Goal: Transaction & Acquisition: Book appointment/travel/reservation

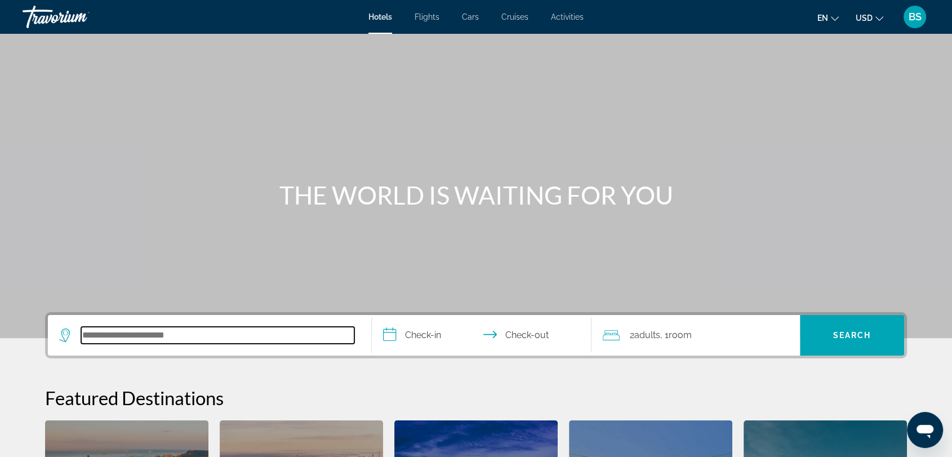
click at [285, 329] on input "Search hotel destination" at bounding box center [217, 335] width 273 height 17
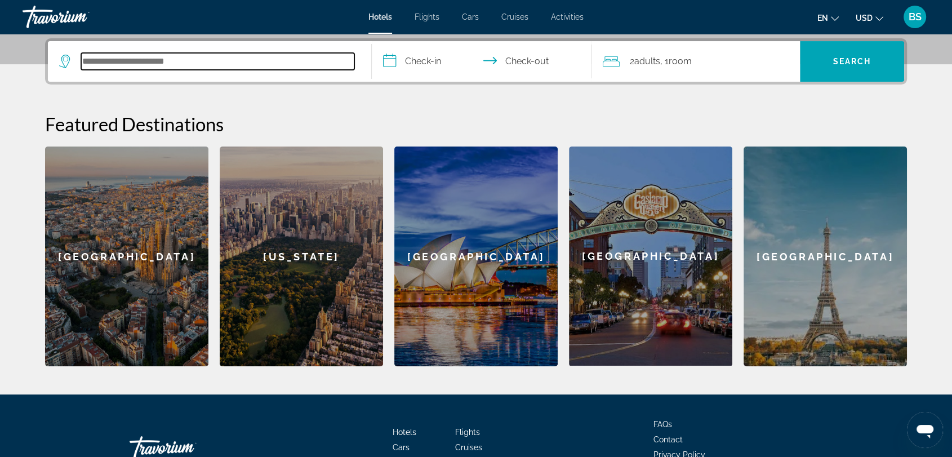
scroll to position [275, 0]
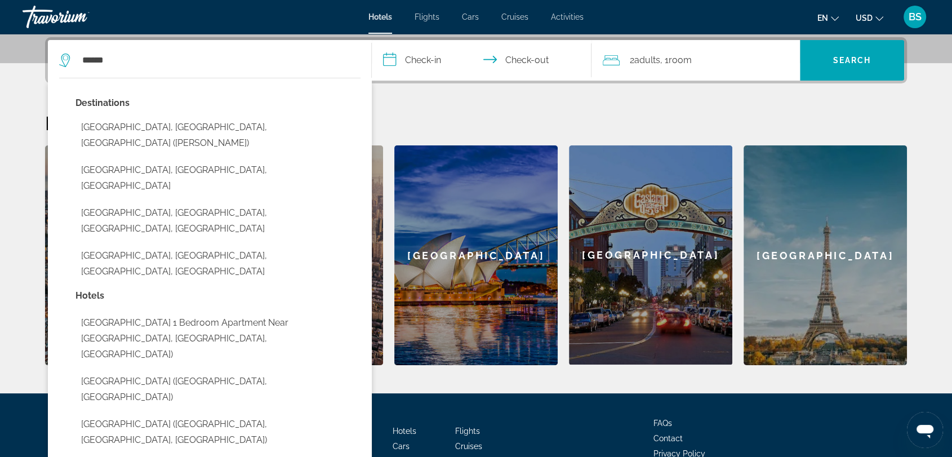
click at [155, 132] on button "[GEOGRAPHIC_DATA], [GEOGRAPHIC_DATA], [GEOGRAPHIC_DATA] ([PERSON_NAME])" at bounding box center [217, 135] width 285 height 37
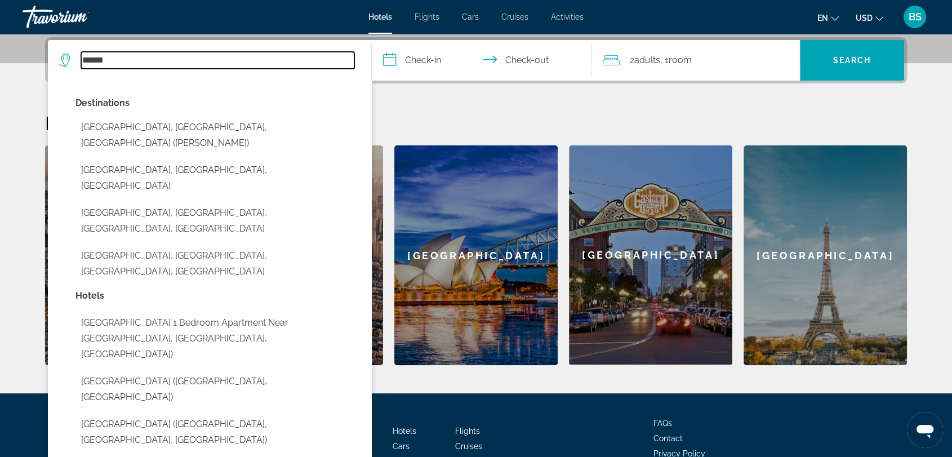
type input "**********"
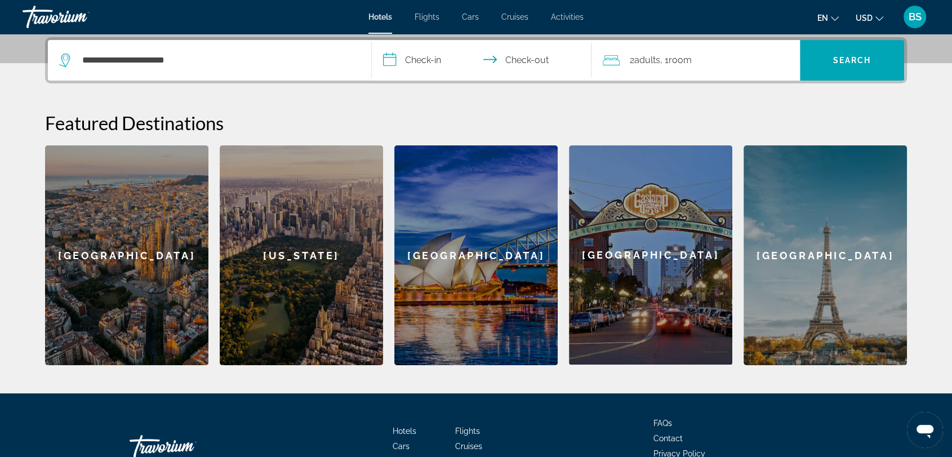
click at [411, 60] on input "**********" at bounding box center [484, 62] width 224 height 44
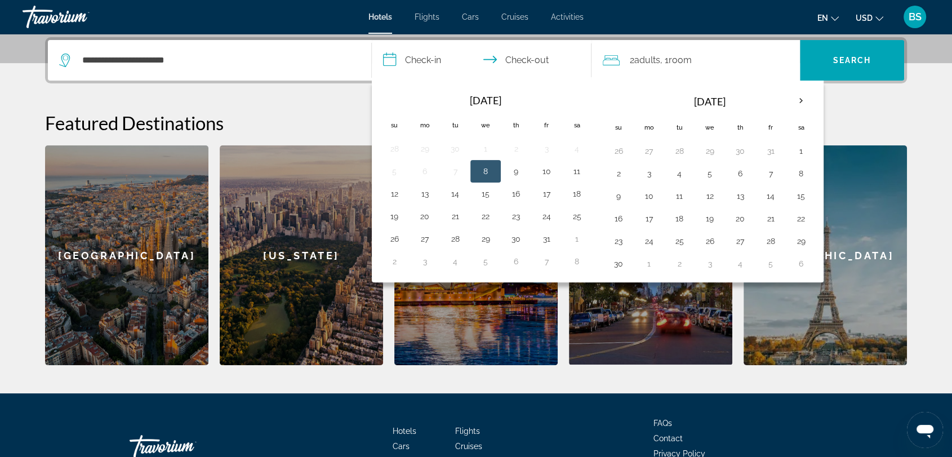
click at [543, 168] on button "10" at bounding box center [546, 171] width 18 height 16
click at [399, 195] on button "12" at bounding box center [394, 194] width 18 height 16
type input "**********"
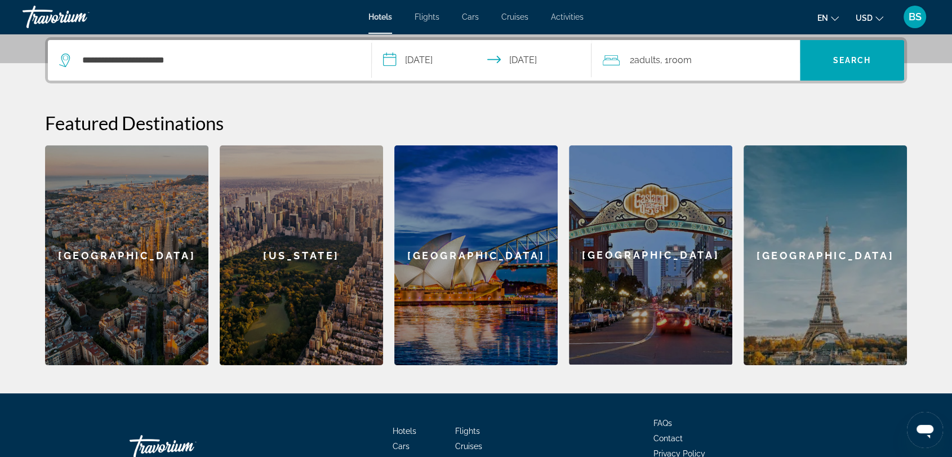
click at [608, 56] on icon "Travelers: 2 adults, 0 children" at bounding box center [611, 61] width 17 height 14
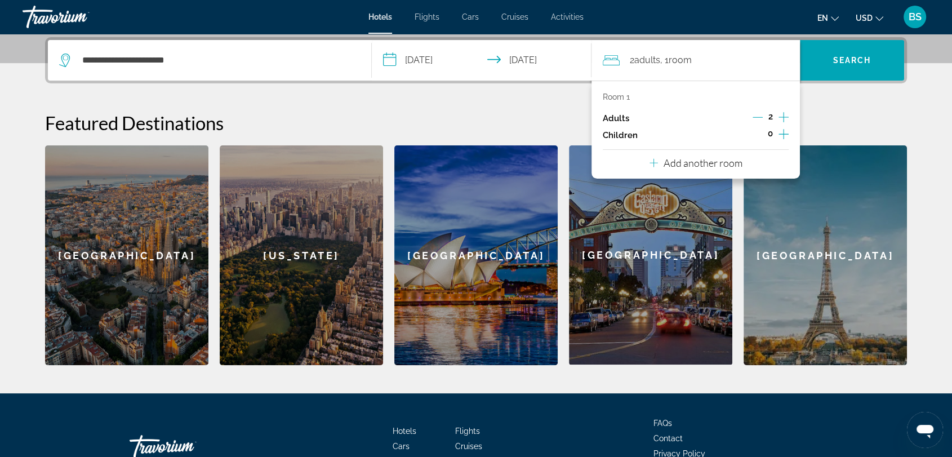
click at [782, 114] on icon "Increment adults" at bounding box center [783, 117] width 10 height 14
click at [784, 130] on icon "Increment children" at bounding box center [783, 134] width 10 height 14
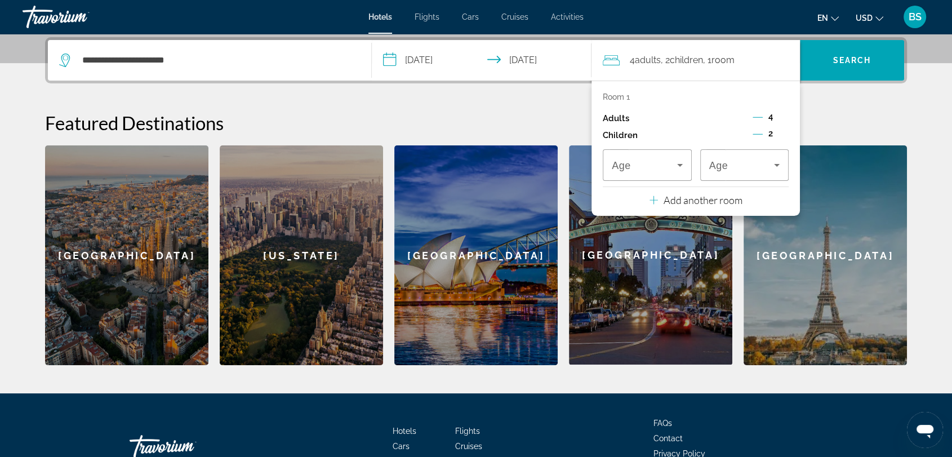
click at [756, 115] on icon "Decrement adults" at bounding box center [757, 117] width 10 height 10
click at [676, 167] on icon "Travelers: 2 adults, 2 children" at bounding box center [680, 165] width 14 height 14
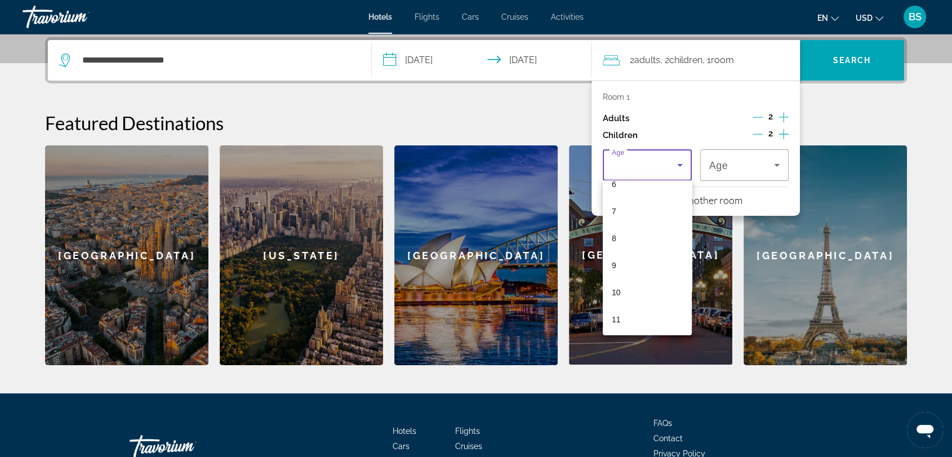
scroll to position [250, 0]
click at [626, 194] on mat-option "9" at bounding box center [647, 191] width 89 height 27
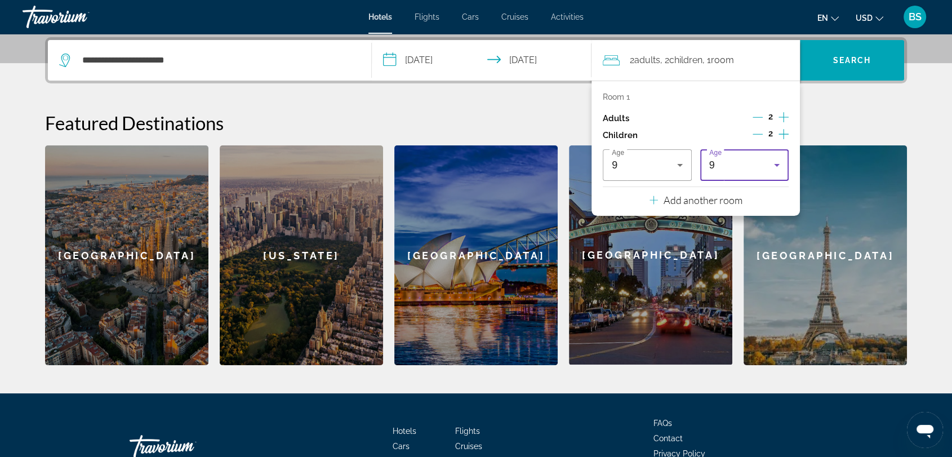
click at [748, 167] on div "9" at bounding box center [741, 165] width 65 height 14
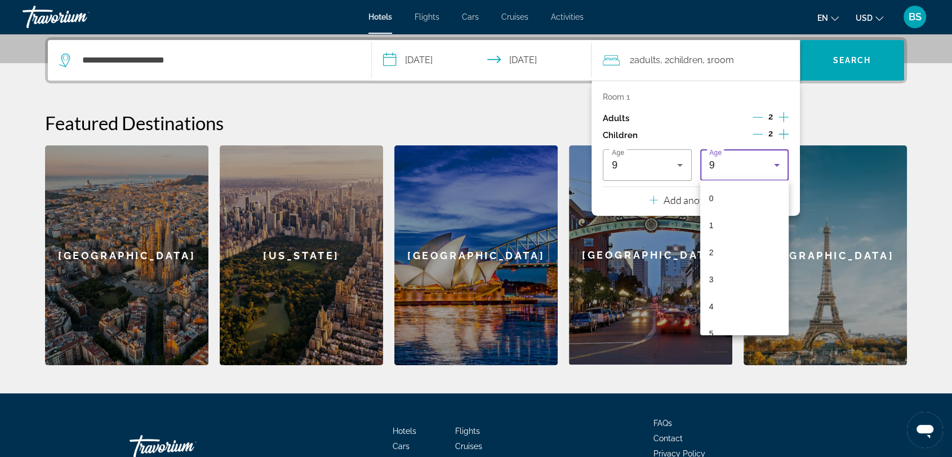
scroll to position [120, 0]
click at [725, 266] on mat-option "7" at bounding box center [744, 267] width 89 height 27
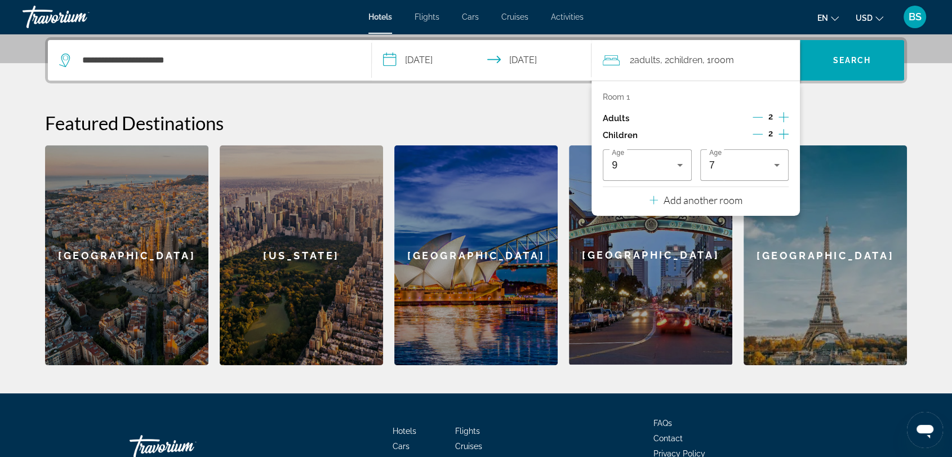
click at [657, 198] on icon "Travelers: 2 adults, 2 children" at bounding box center [653, 200] width 8 height 14
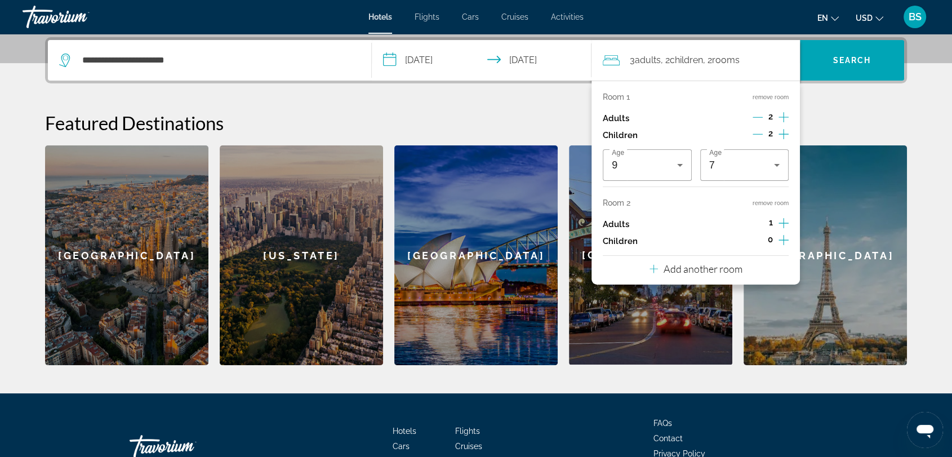
click at [783, 221] on icon "Increment adults" at bounding box center [783, 223] width 10 height 10
click at [782, 237] on icon "Increment children" at bounding box center [783, 240] width 10 height 14
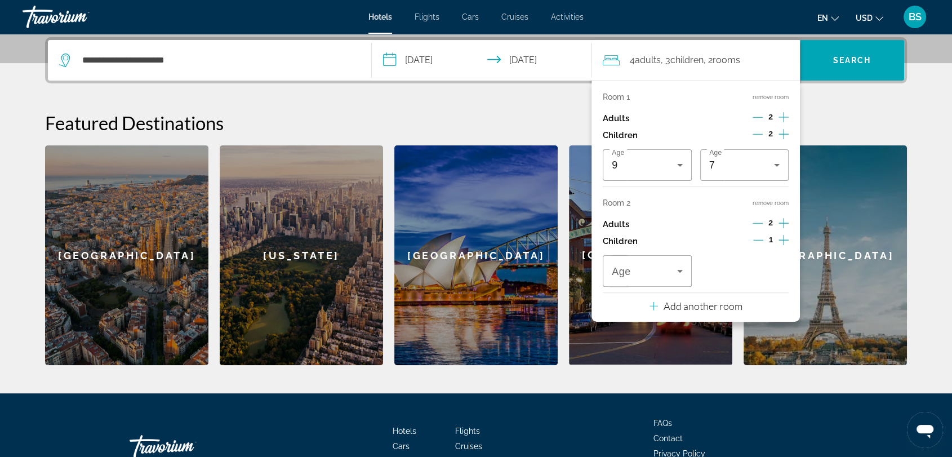
click at [782, 237] on icon "Increment children" at bounding box center [783, 240] width 10 height 14
click at [680, 270] on icon "Travelers: 4 adults, 4 children" at bounding box center [680, 271] width 6 height 3
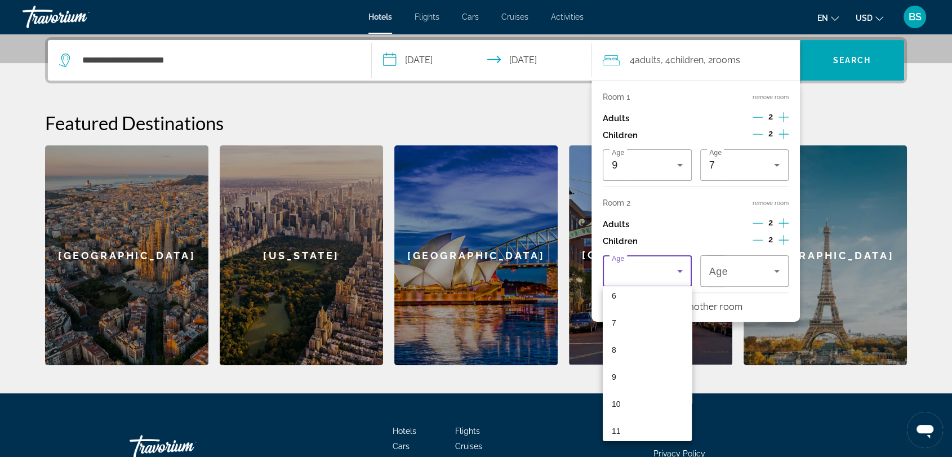
scroll to position [250, 0]
click at [634, 301] on mat-option "9" at bounding box center [647, 297] width 89 height 27
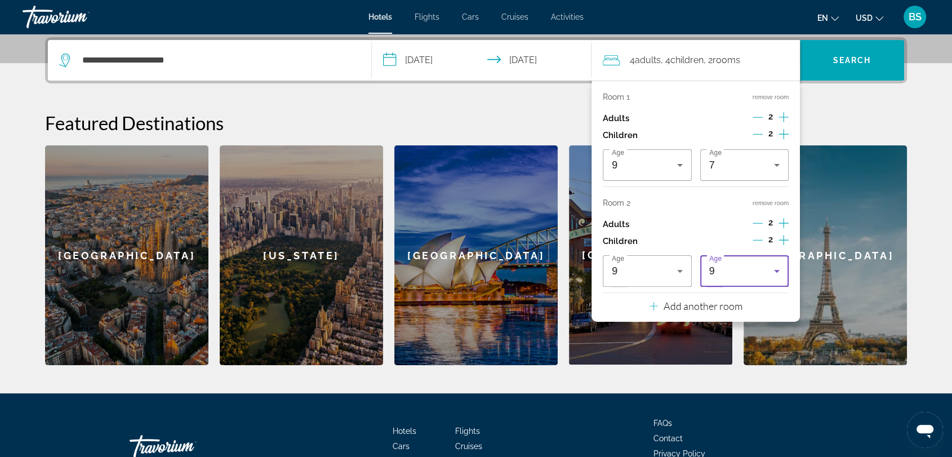
click at [752, 267] on div "9" at bounding box center [741, 271] width 65 height 14
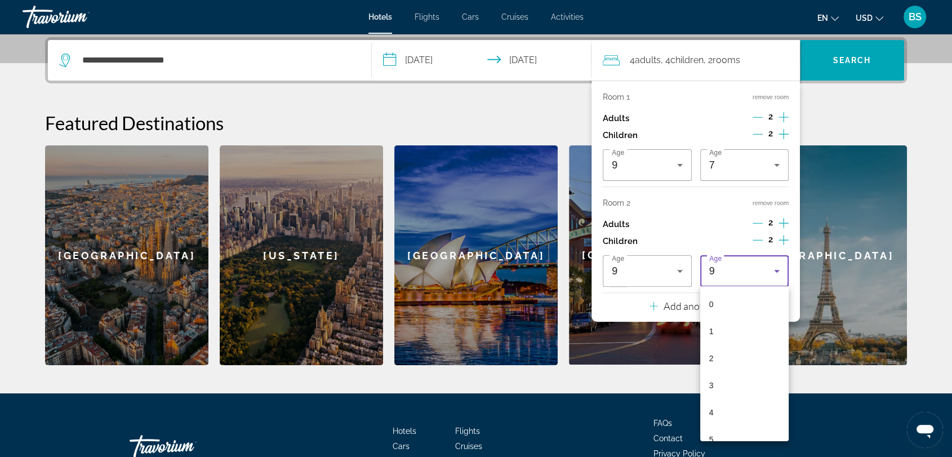
scroll to position [120, 0]
click at [724, 344] on mat-option "6" at bounding box center [744, 346] width 89 height 27
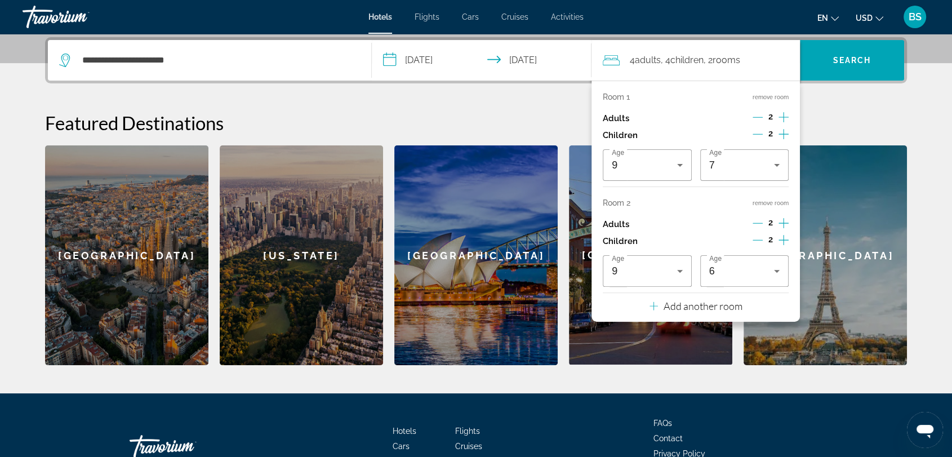
click at [861, 106] on div "**********" at bounding box center [476, 201] width 907 height 328
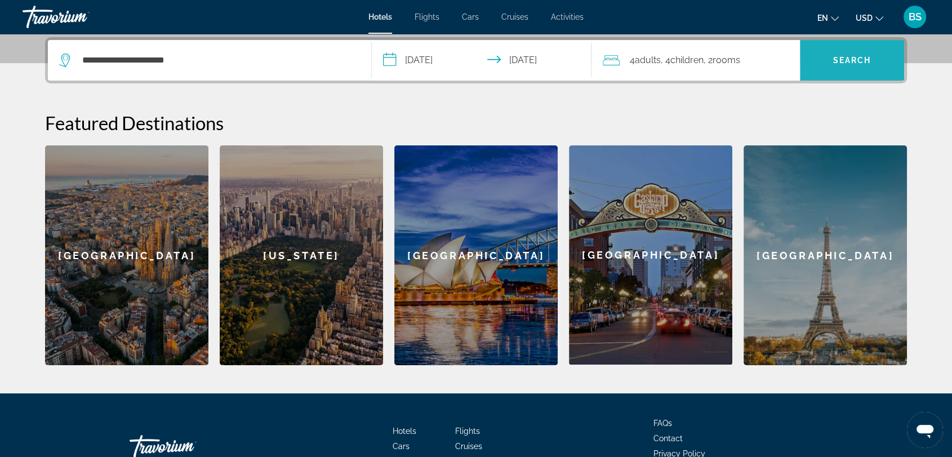
click at [846, 61] on span "Search" at bounding box center [852, 60] width 38 height 9
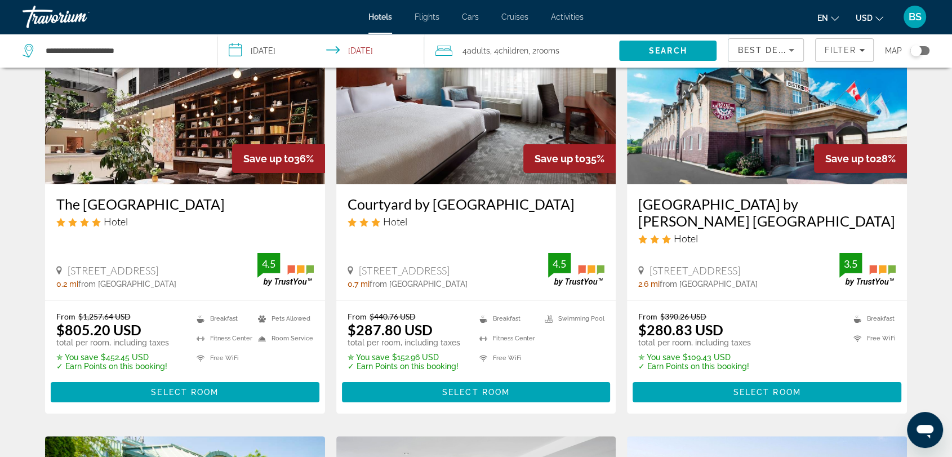
scroll to position [125, 0]
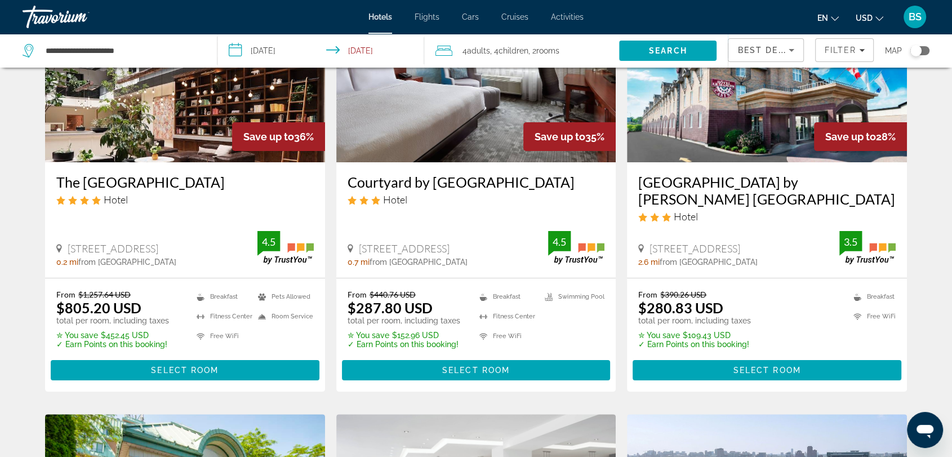
click at [482, 371] on span "Select Room" at bounding box center [476, 369] width 68 height 9
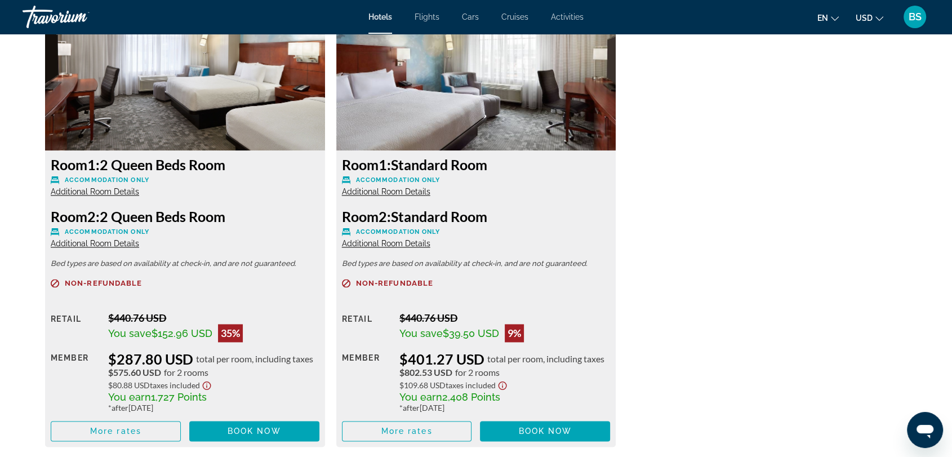
scroll to position [1626, 0]
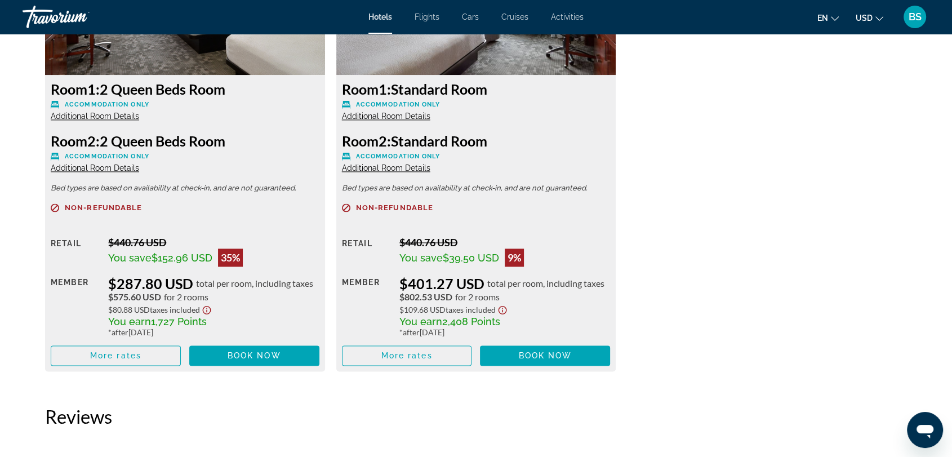
click at [250, 355] on span "Book now" at bounding box center [255, 355] width 54 height 9
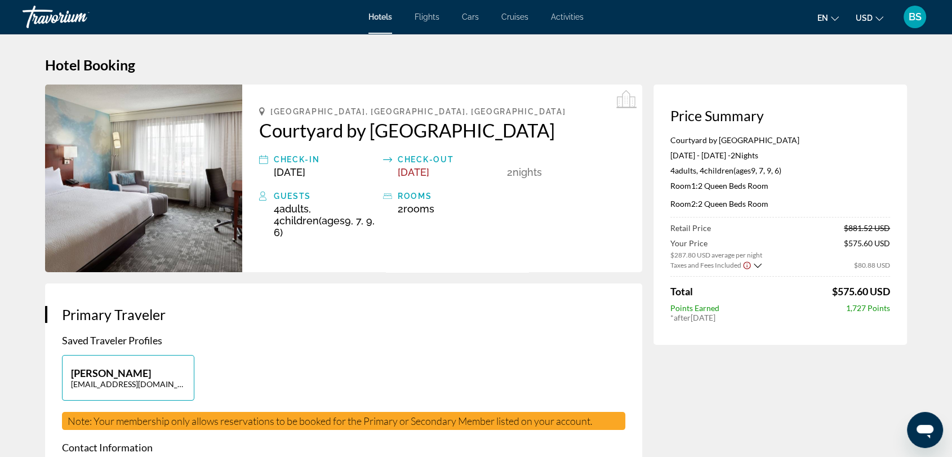
click at [877, 16] on icon "Change currency" at bounding box center [879, 19] width 8 height 8
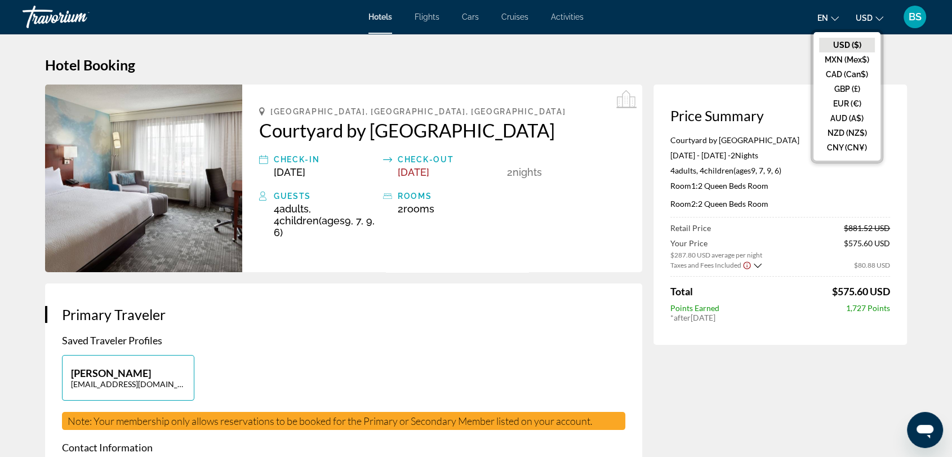
click at [852, 76] on button "CAD (Can$)" at bounding box center [847, 74] width 56 height 15
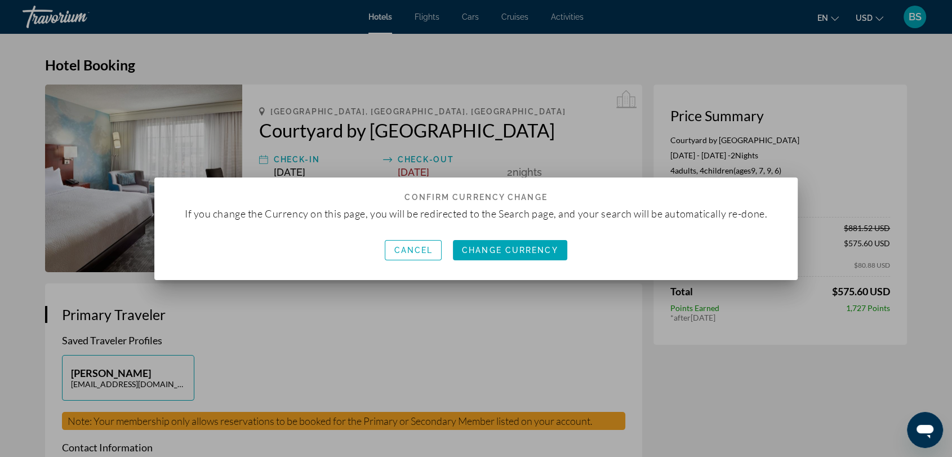
drag, startPoint x: 498, startPoint y: 257, endPoint x: 504, endPoint y: 249, distance: 9.6
click at [502, 253] on button "Change Currency" at bounding box center [510, 250] width 114 height 20
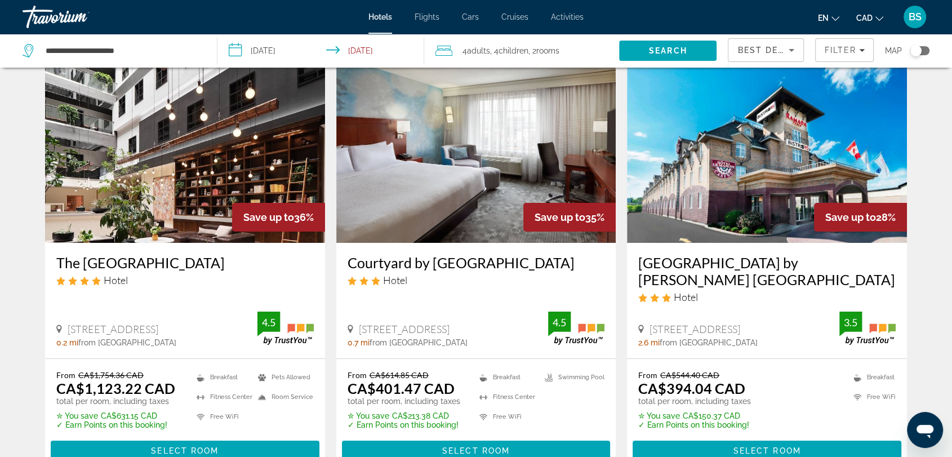
scroll to position [63, 0]
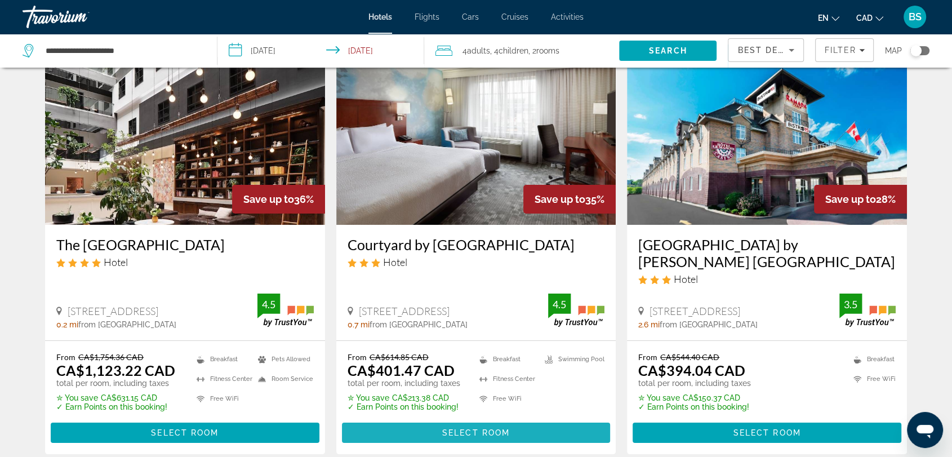
click at [477, 432] on span "Select Room" at bounding box center [476, 432] width 68 height 9
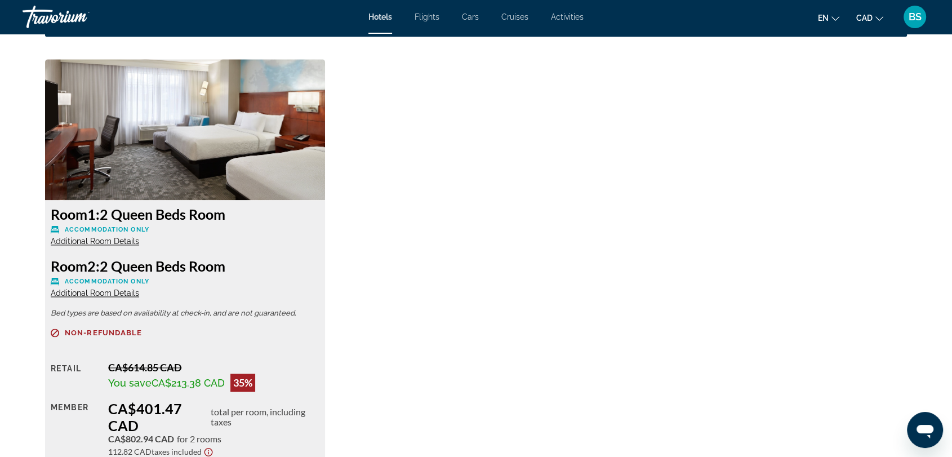
scroll to position [1564, 0]
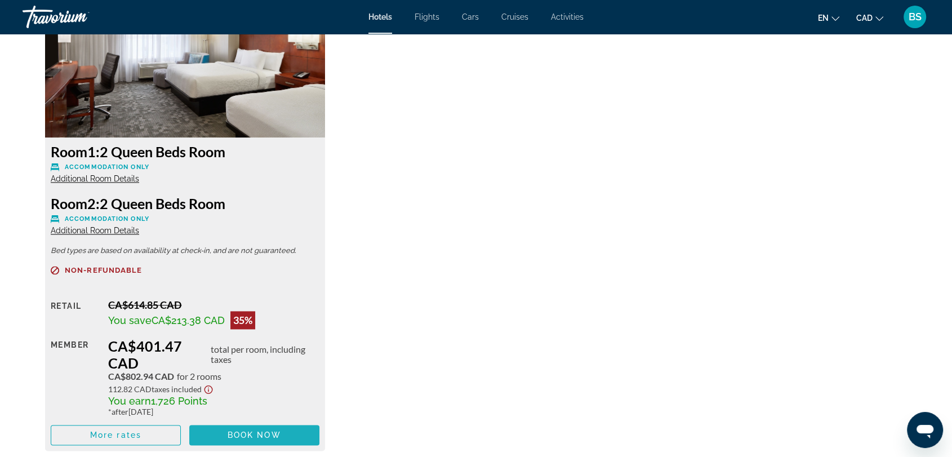
click at [247, 434] on span "Book now" at bounding box center [255, 434] width 54 height 9
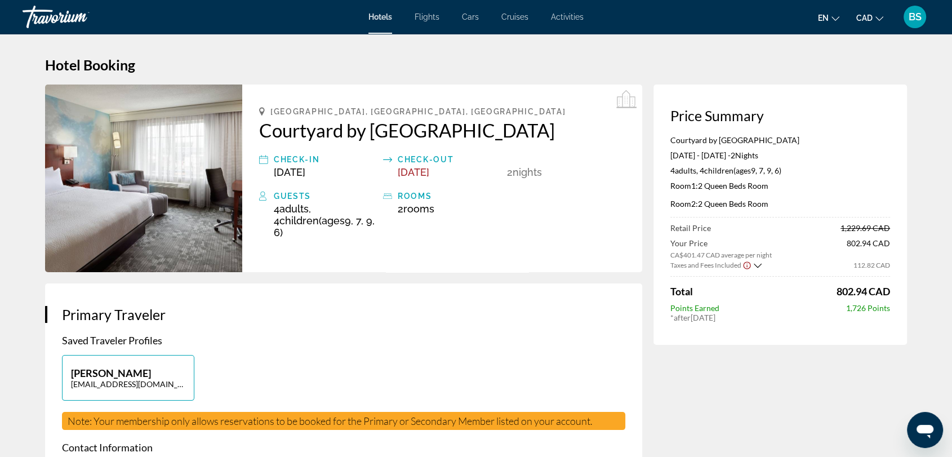
drag, startPoint x: 814, startPoint y: 141, endPoint x: 669, endPoint y: 140, distance: 145.3
click at [669, 140] on div "Price Summary Courtyard by Marriott Ottawa Downtown Oct 10, 2025 - Oct 12, 2025…" at bounding box center [779, 214] width 253 height 260
copy p "Courtyard by [GEOGRAPHIC_DATA]"
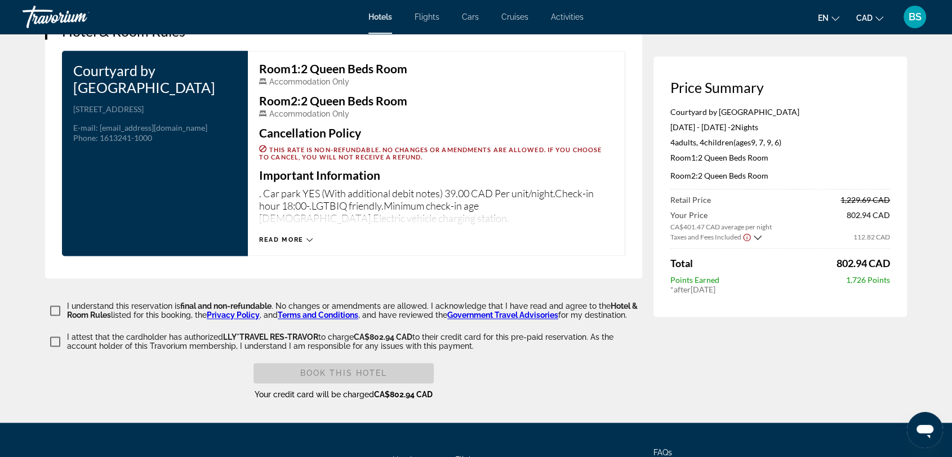
scroll to position [1314, 0]
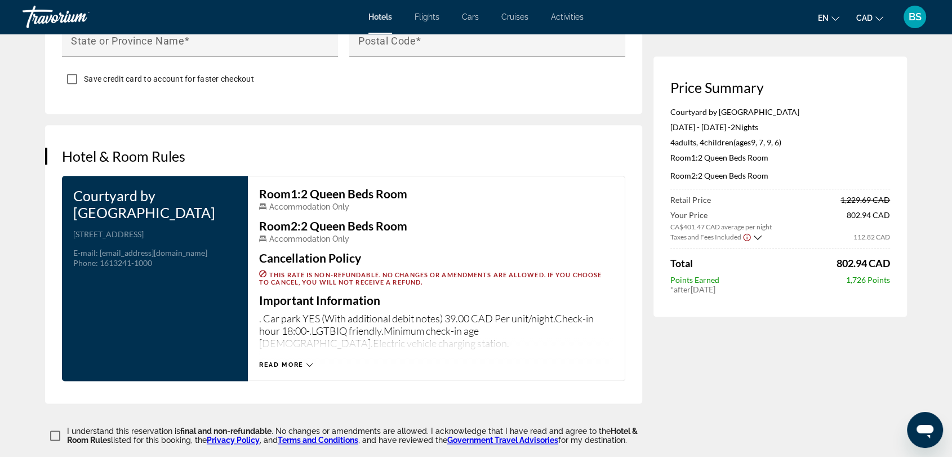
click at [304, 361] on div "Read more" at bounding box center [286, 364] width 54 height 7
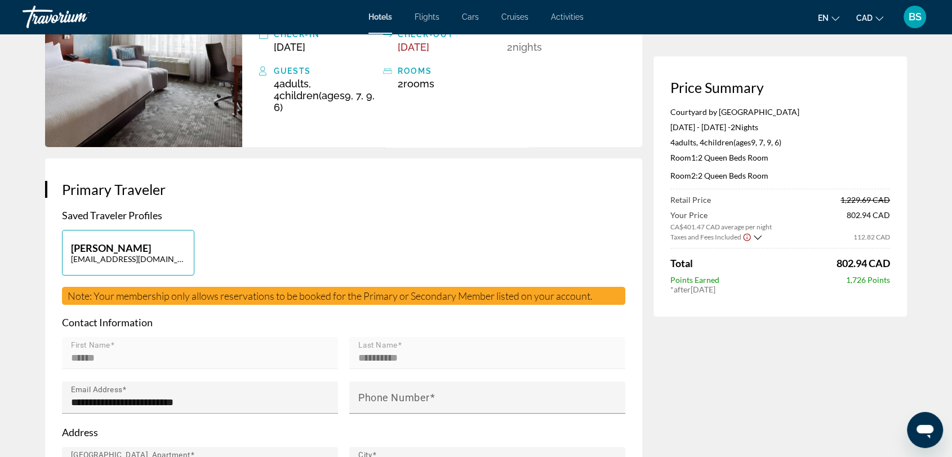
scroll to position [0, 0]
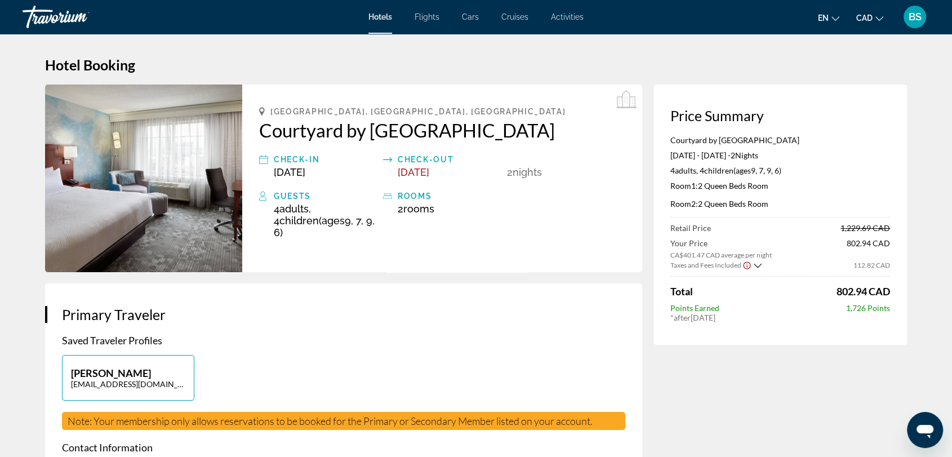
copy p "Courtyard by [GEOGRAPHIC_DATA]"
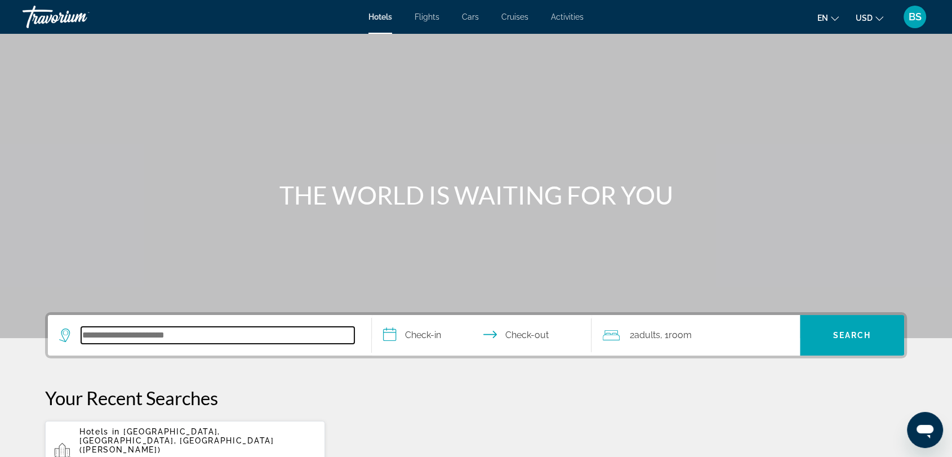
click at [214, 330] on input "Search hotel destination" at bounding box center [217, 335] width 273 height 17
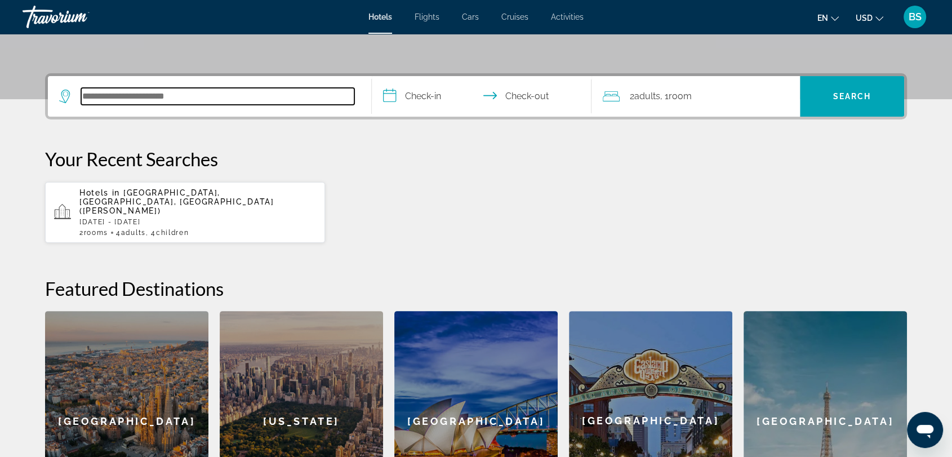
scroll to position [275, 0]
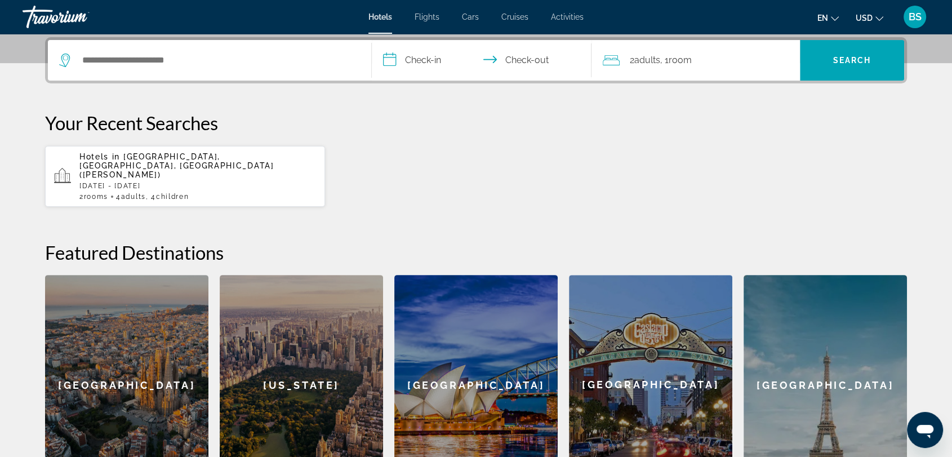
click at [154, 182] on p "[DATE] - [DATE]" at bounding box center [197, 186] width 237 height 8
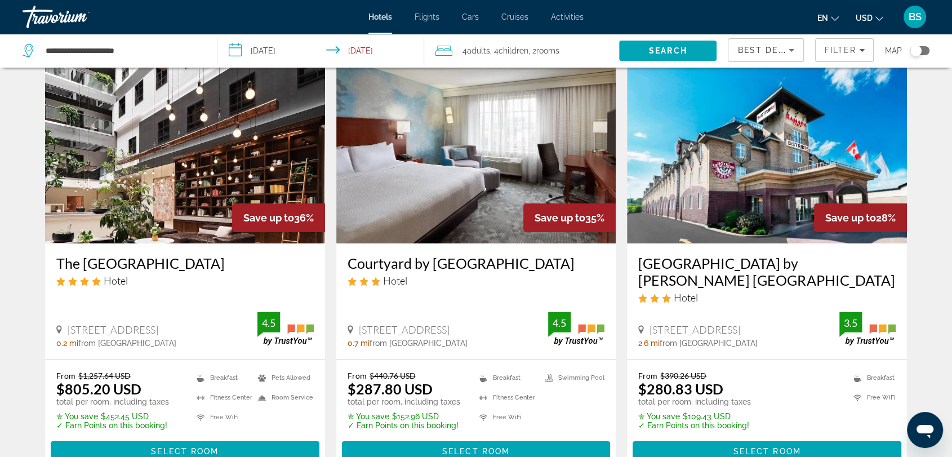
scroll to position [63, 0]
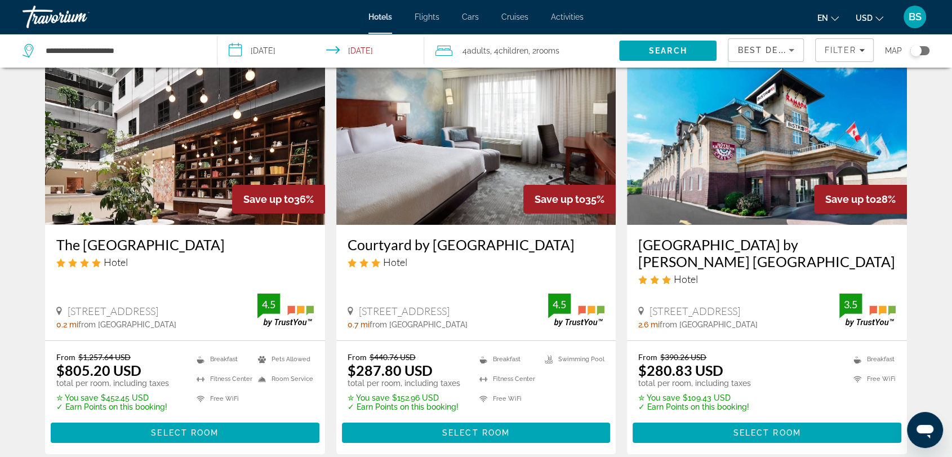
click at [181, 182] on img "Main content" at bounding box center [185, 134] width 280 height 180
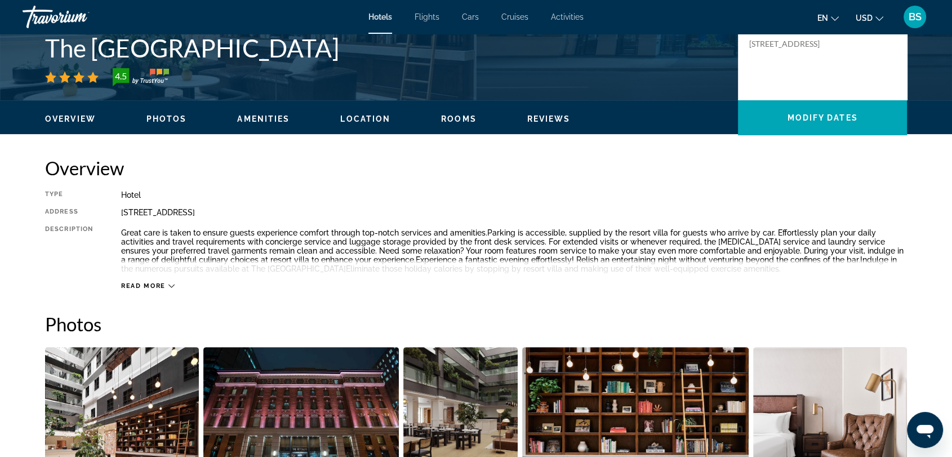
scroll to position [250, 0]
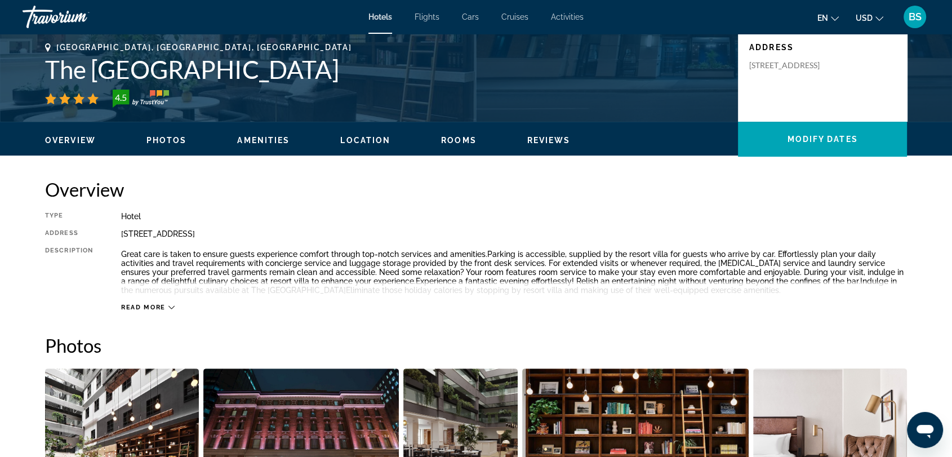
click at [175, 137] on span "Photos" at bounding box center [166, 140] width 41 height 9
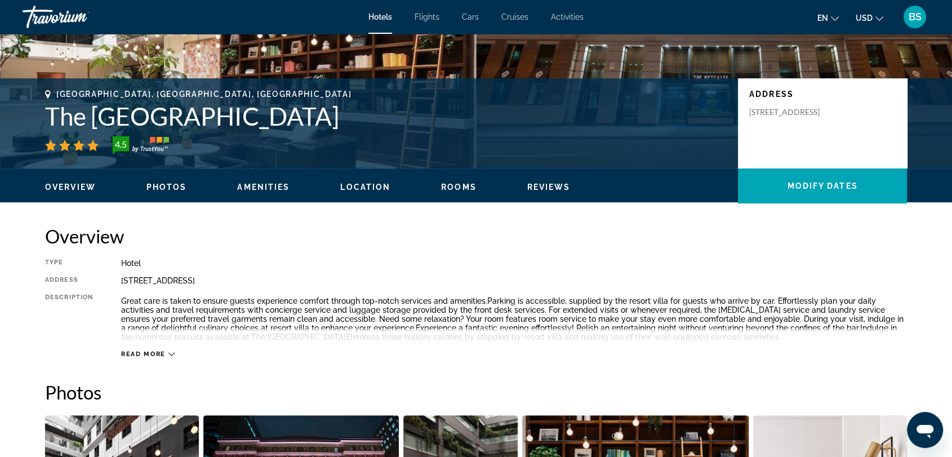
scroll to position [0, 0]
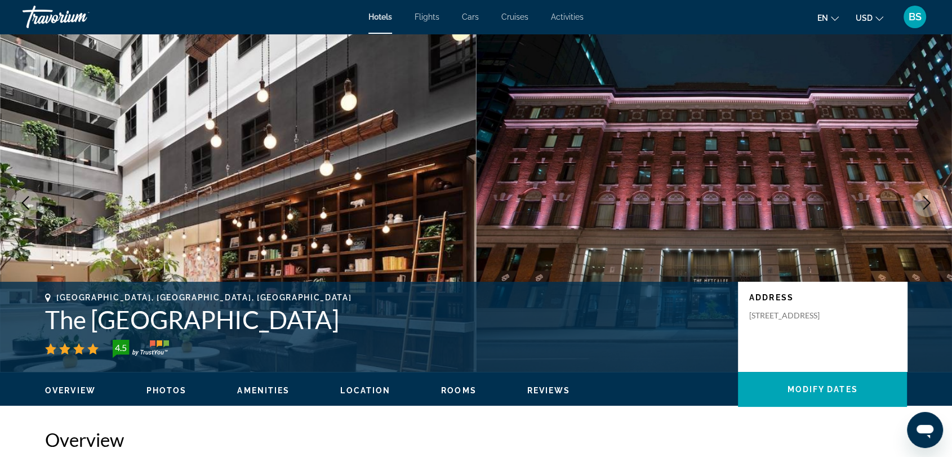
click at [874, 17] on button "USD USD ($) MXN (Mex$) CAD (Can$) GBP (£) EUR (€) AUD (A$) NZD (NZ$) CNY (CN¥)" at bounding box center [869, 18] width 28 height 16
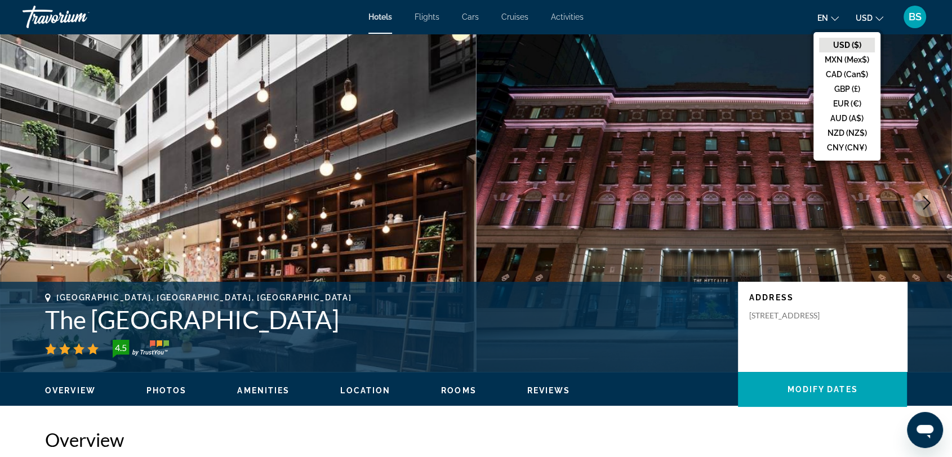
click at [847, 70] on button "CAD (Can$)" at bounding box center [847, 74] width 56 height 15
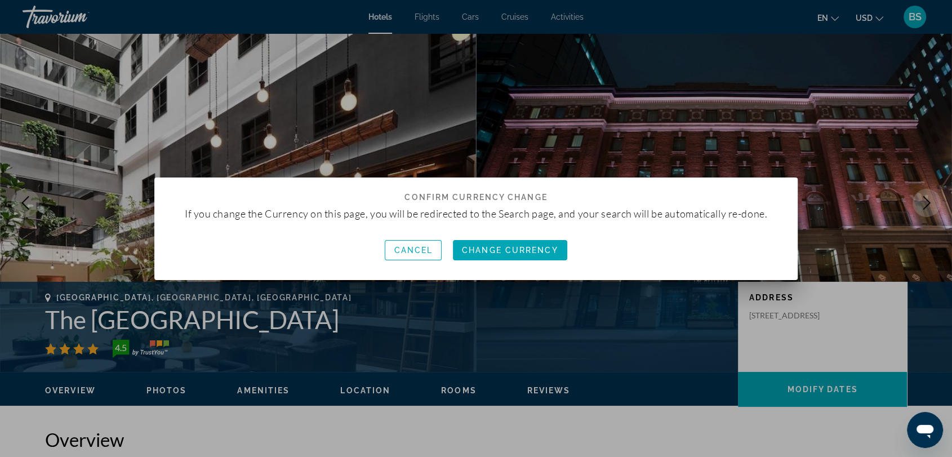
click at [492, 250] on span "Change Currency" at bounding box center [510, 250] width 96 height 9
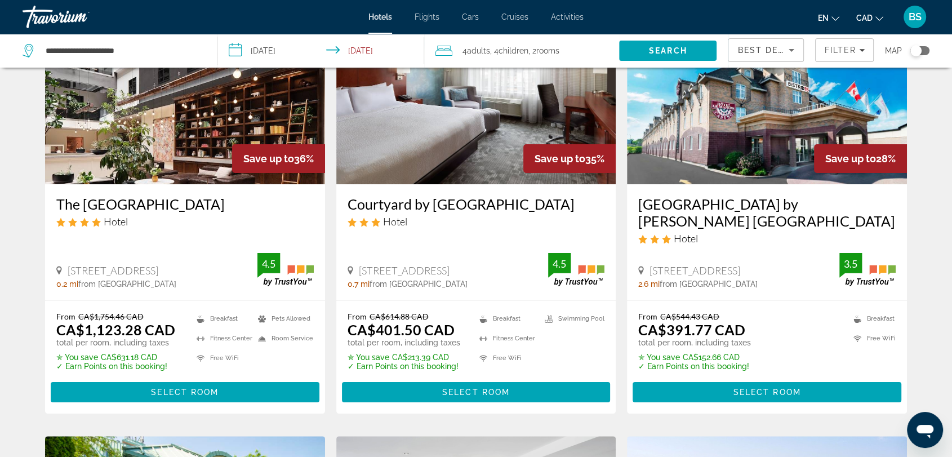
scroll to position [125, 0]
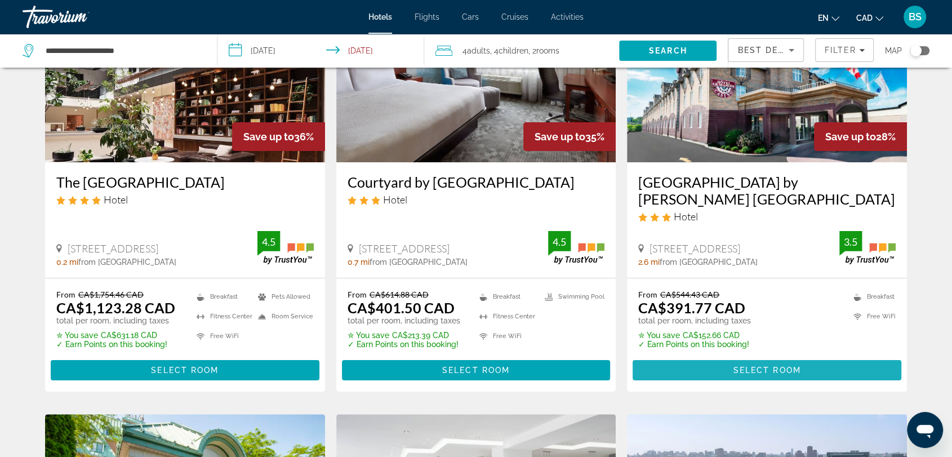
click at [772, 371] on span "Select Room" at bounding box center [767, 369] width 68 height 9
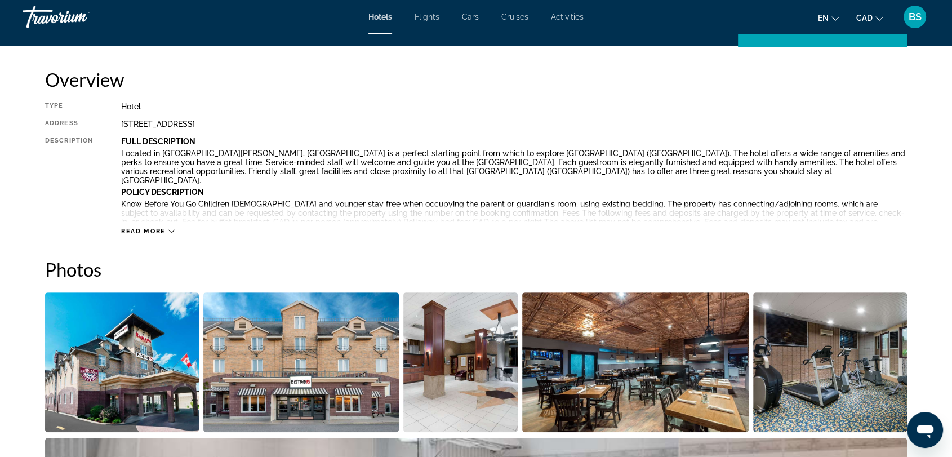
scroll to position [250, 0]
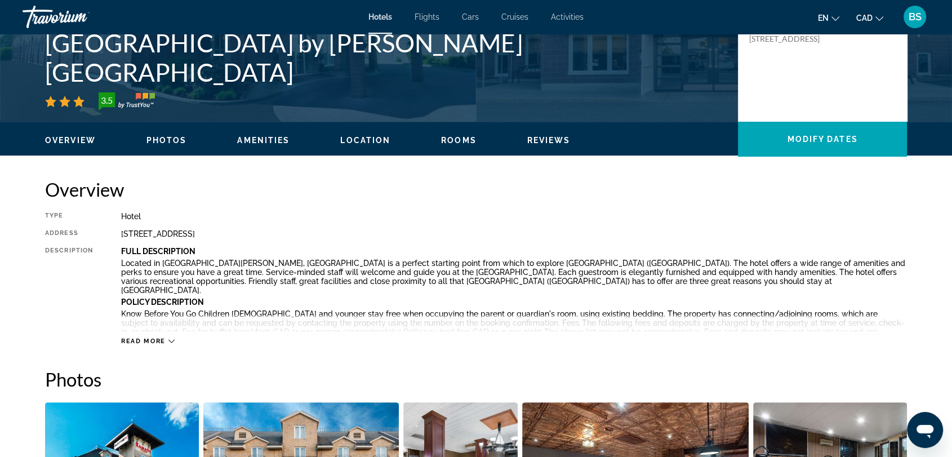
drag, startPoint x: 313, startPoint y: 231, endPoint x: 118, endPoint y: 228, distance: 194.9
click at [118, 228] on div "Type Hotel Address [STREET_ADDRESS] Description Full Description Located in [GE…" at bounding box center [476, 278] width 862 height 133
copy div "[STREET_ADDRESS]"
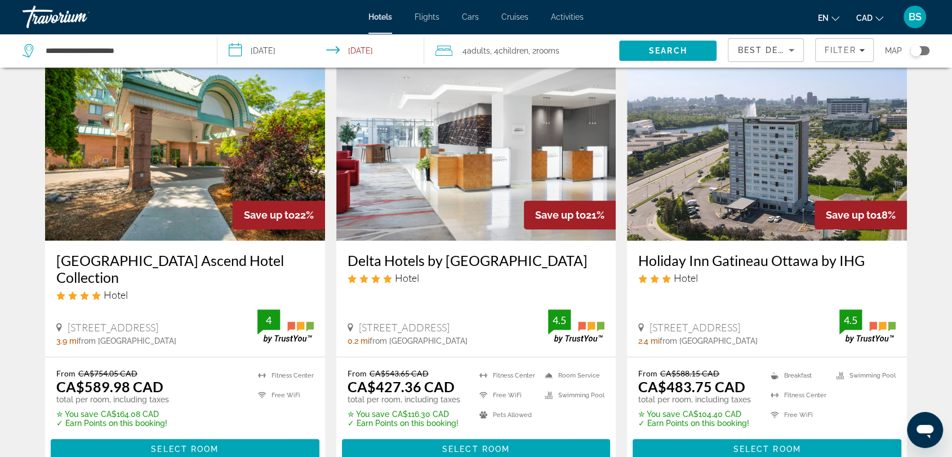
scroll to position [500, 0]
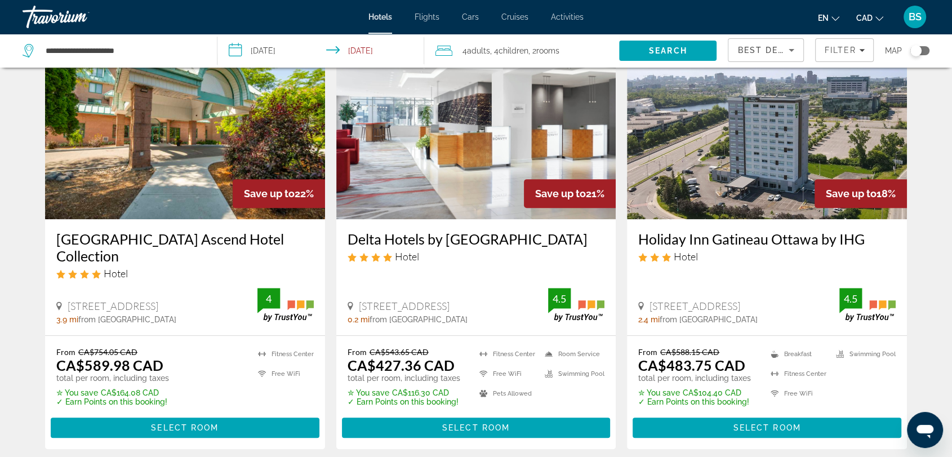
click at [491, 425] on span "Select Room" at bounding box center [476, 427] width 68 height 9
